Goal: Find specific page/section: Find specific page/section

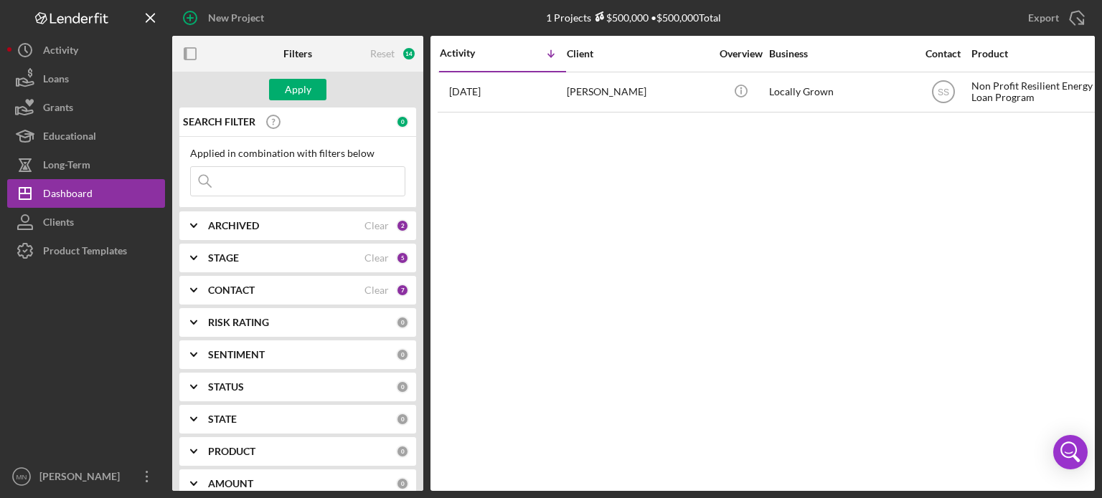
click at [55, 208] on link "Clients" at bounding box center [86, 222] width 158 height 29
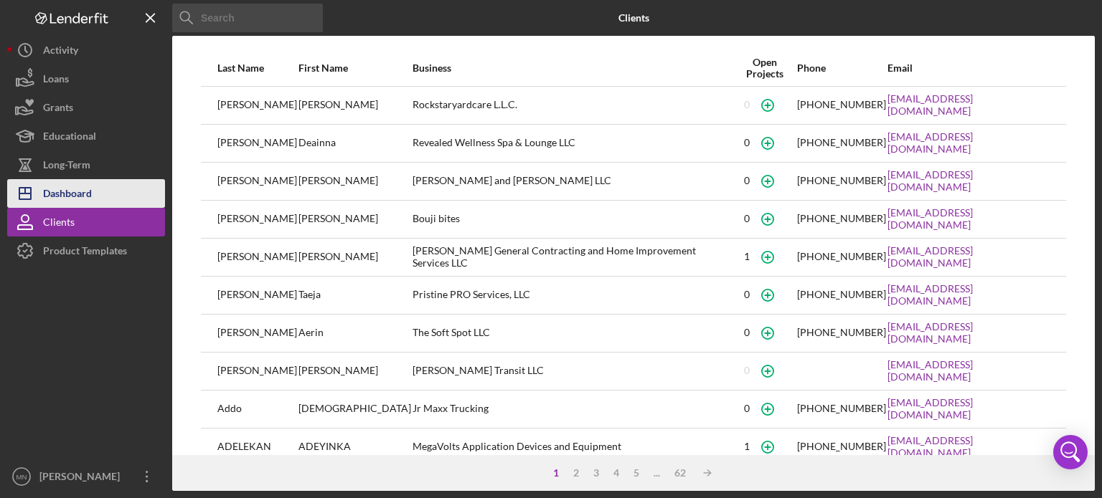
click at [75, 194] on div "Dashboard" at bounding box center [67, 195] width 49 height 32
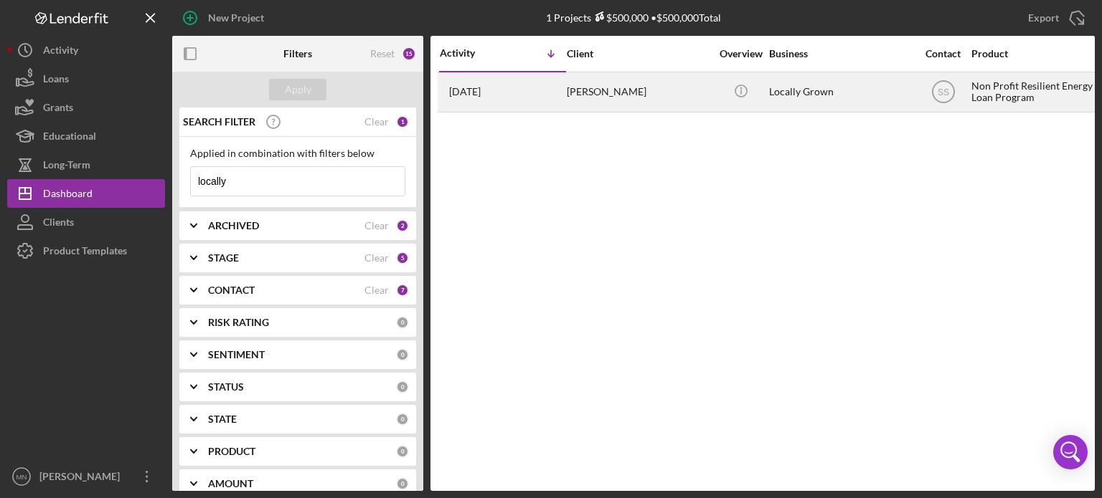
click at [582, 95] on div "[PERSON_NAME]" at bounding box center [638, 92] width 143 height 38
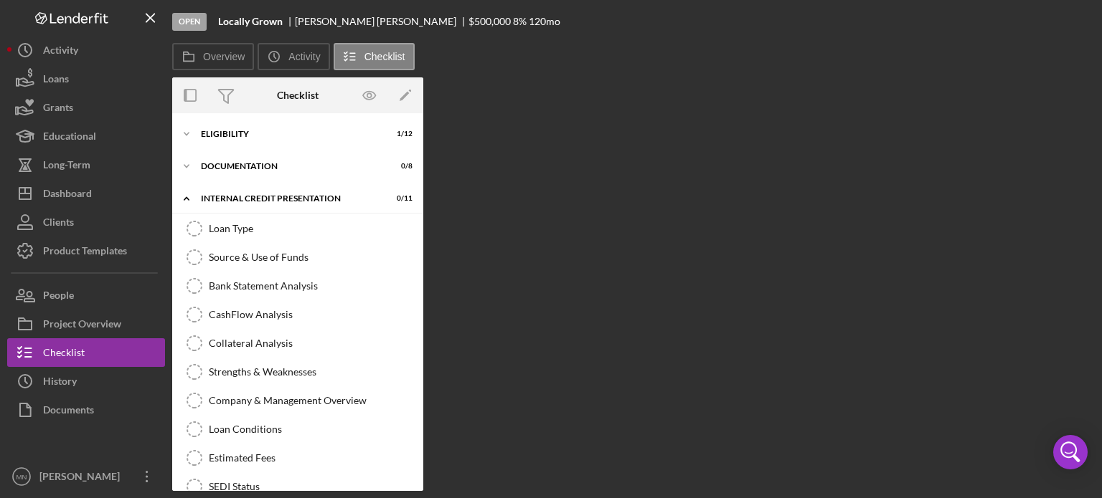
scroll to position [49, 0]
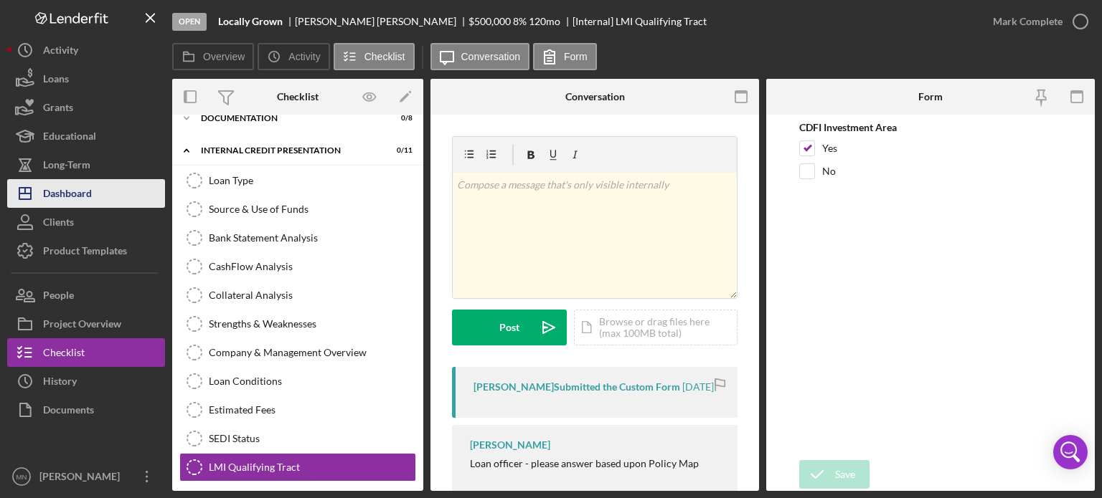
click at [67, 200] on div "Dashboard" at bounding box center [67, 195] width 49 height 32
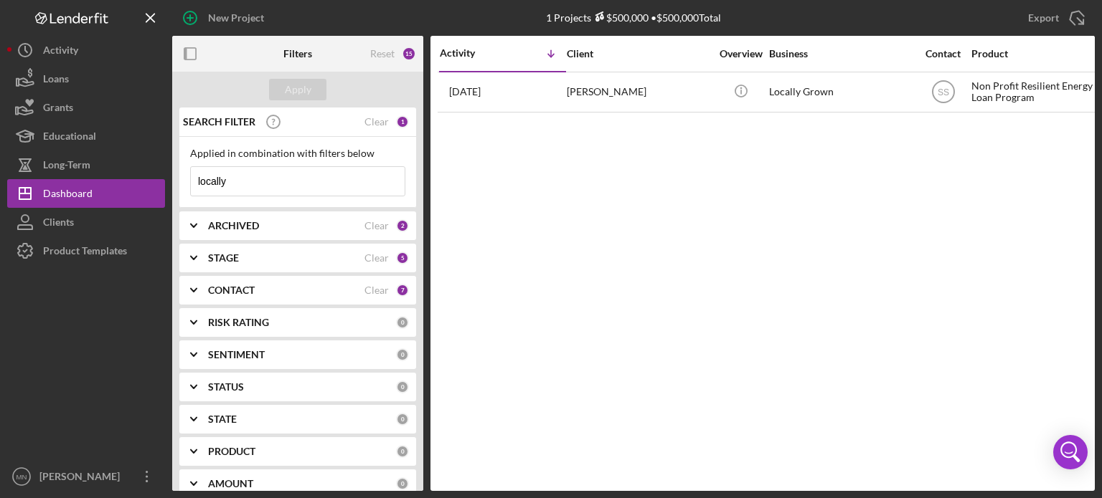
click at [307, 172] on input "locally" at bounding box center [298, 181] width 214 height 29
